Goal: Submit feedback/report problem

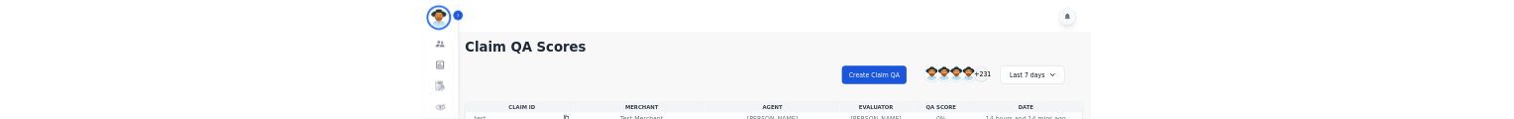
scroll to position [33, 0]
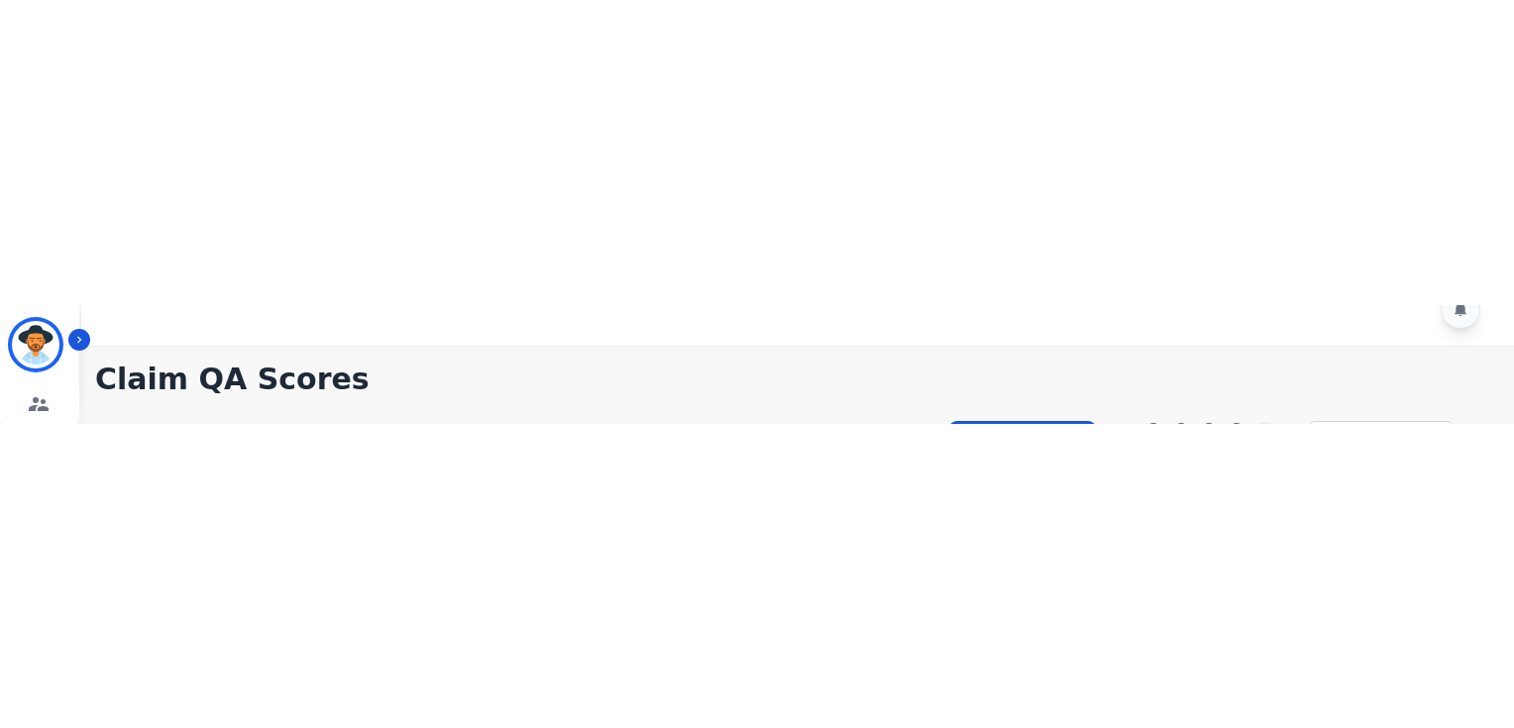
scroll to position [8, 0]
